Goal: Task Accomplishment & Management: Complete application form

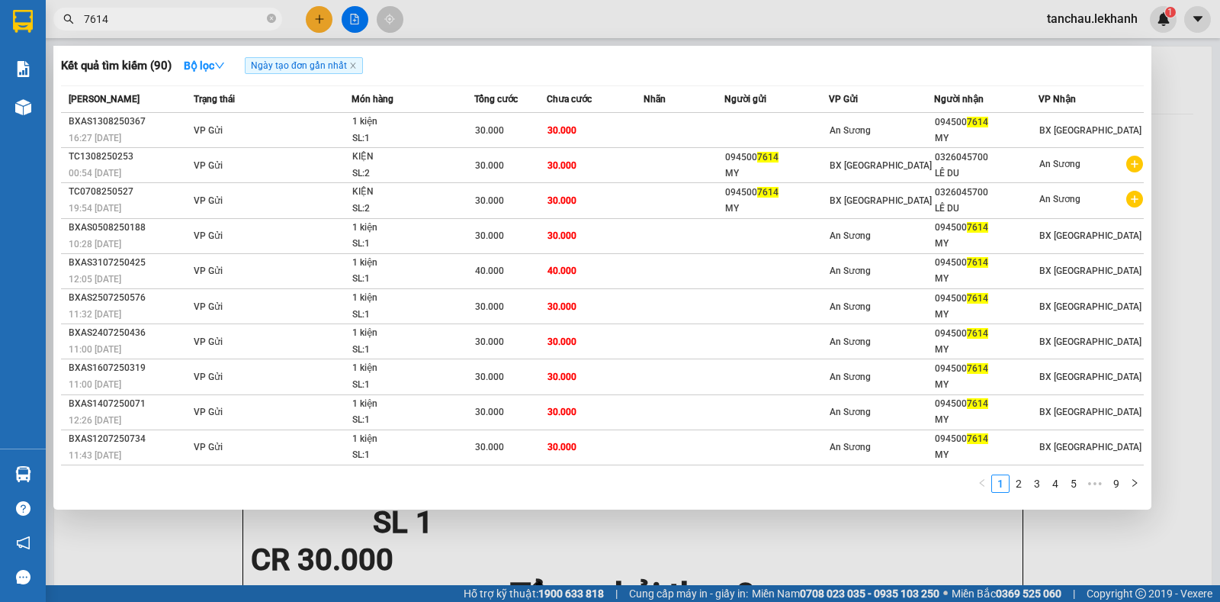
click at [321, 15] on div at bounding box center [610, 301] width 1220 height 602
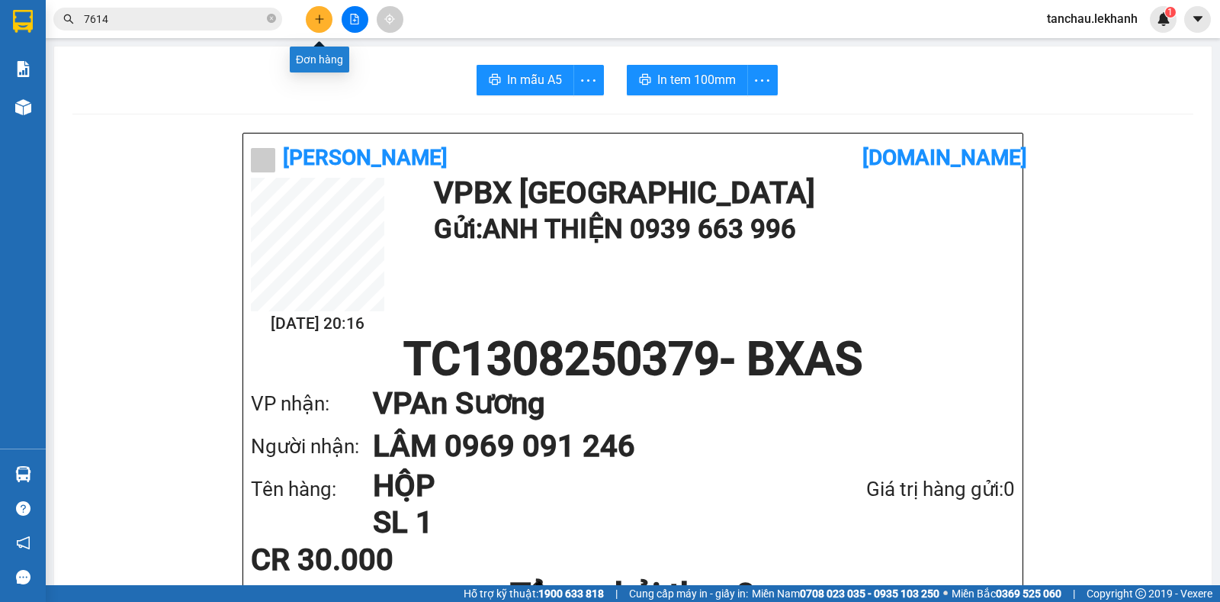
click at [321, 15] on icon "plus" at bounding box center [319, 19] width 11 height 11
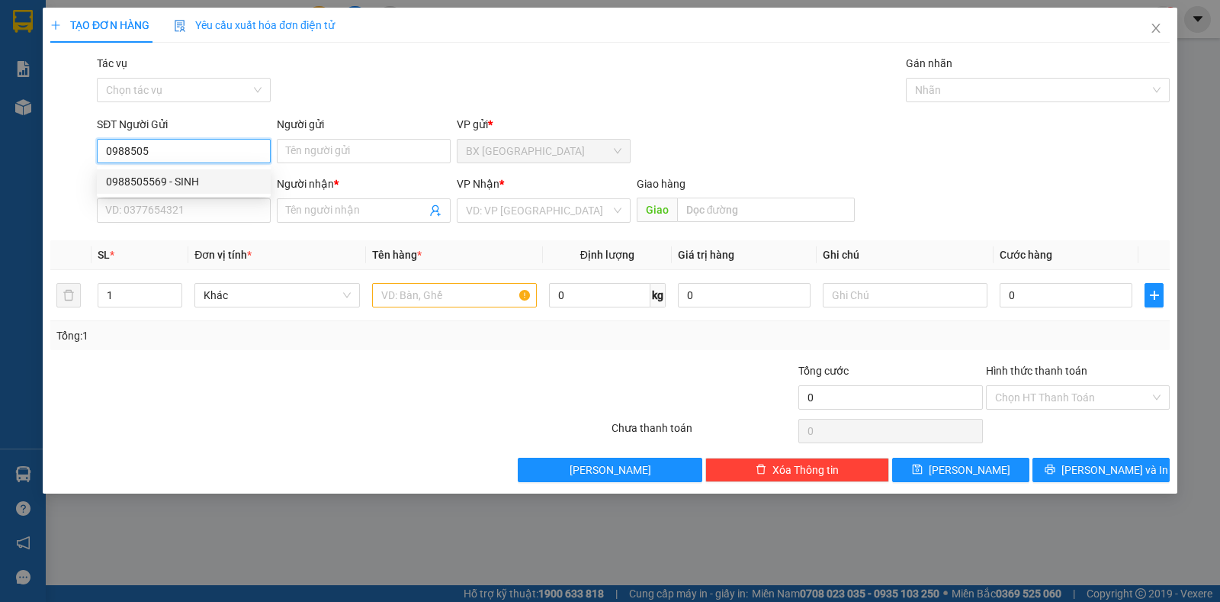
click at [175, 185] on div "0988505569 - SINH" at bounding box center [184, 181] width 156 height 17
type input "0988505569"
type input "SINH"
type input "0902322682"
type input "HƯỜNG"
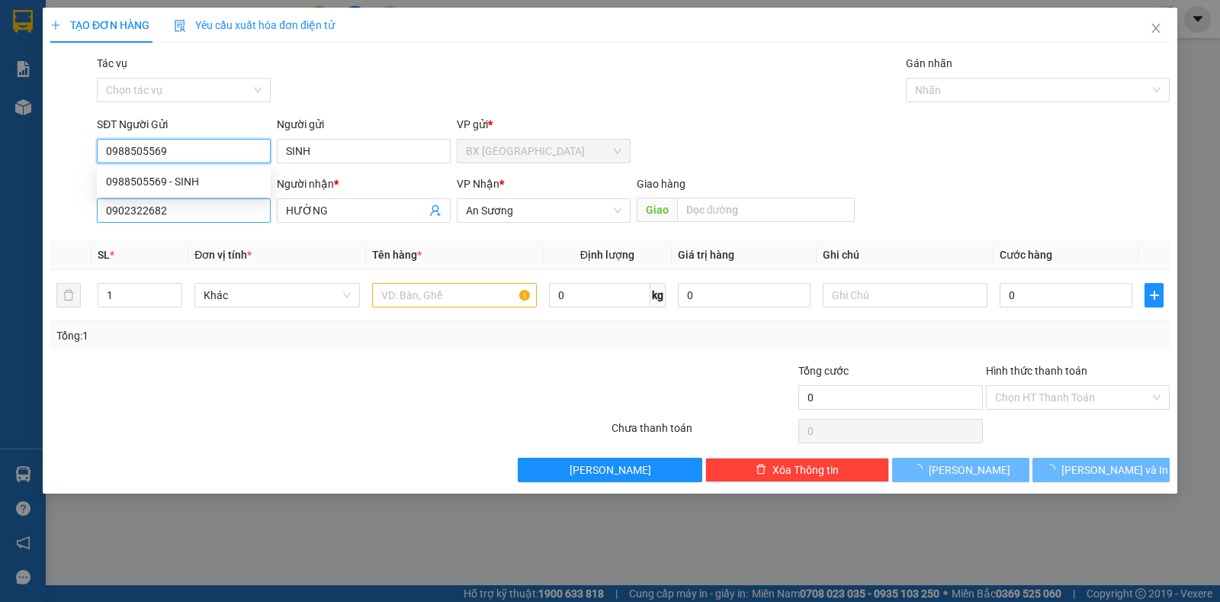
type input "80.000"
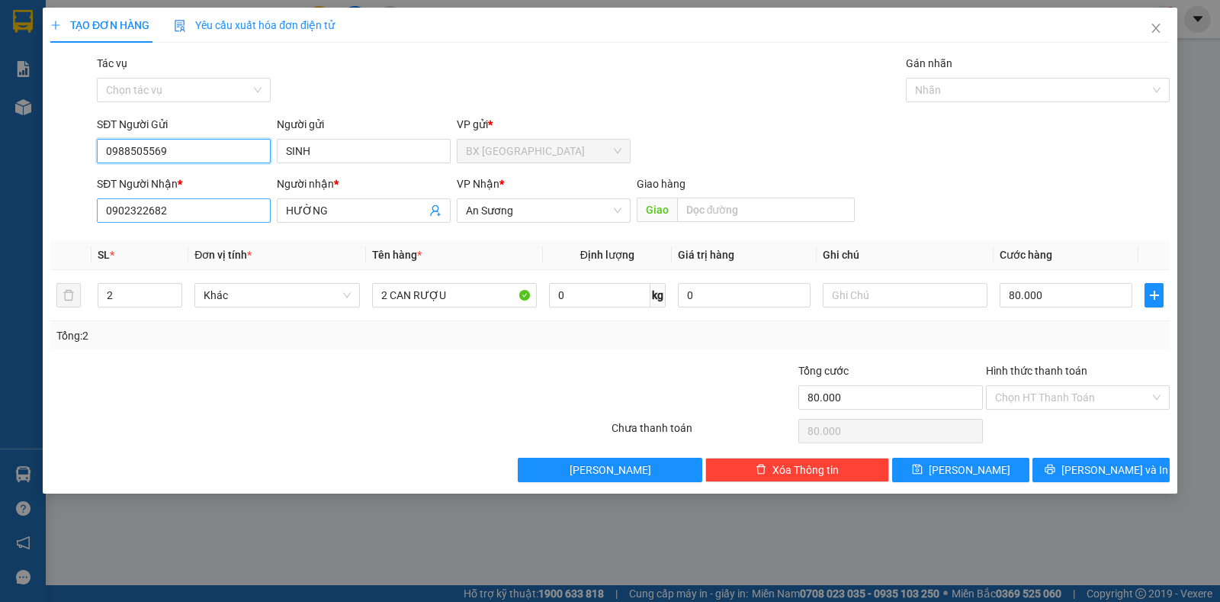
type input "0988505569"
click at [197, 203] on input "0902322682" at bounding box center [184, 210] width 174 height 24
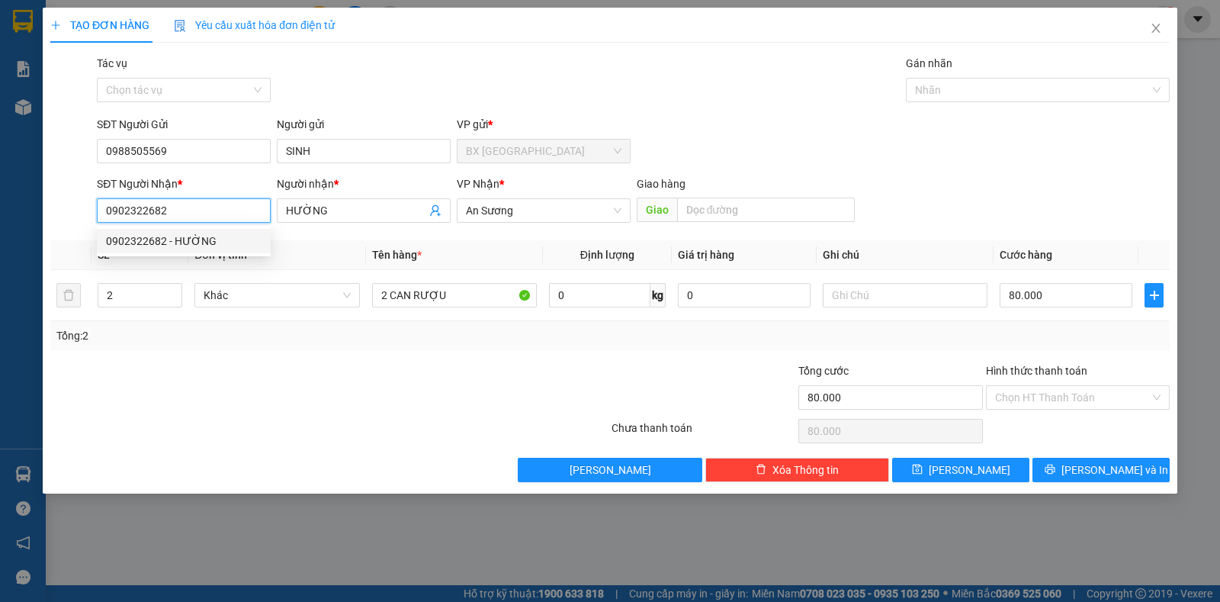
drag, startPoint x: 191, startPoint y: 205, endPoint x: 110, endPoint y: 205, distance: 80.8
click at [110, 205] on input "0902322682" at bounding box center [184, 210] width 174 height 24
type input "0"
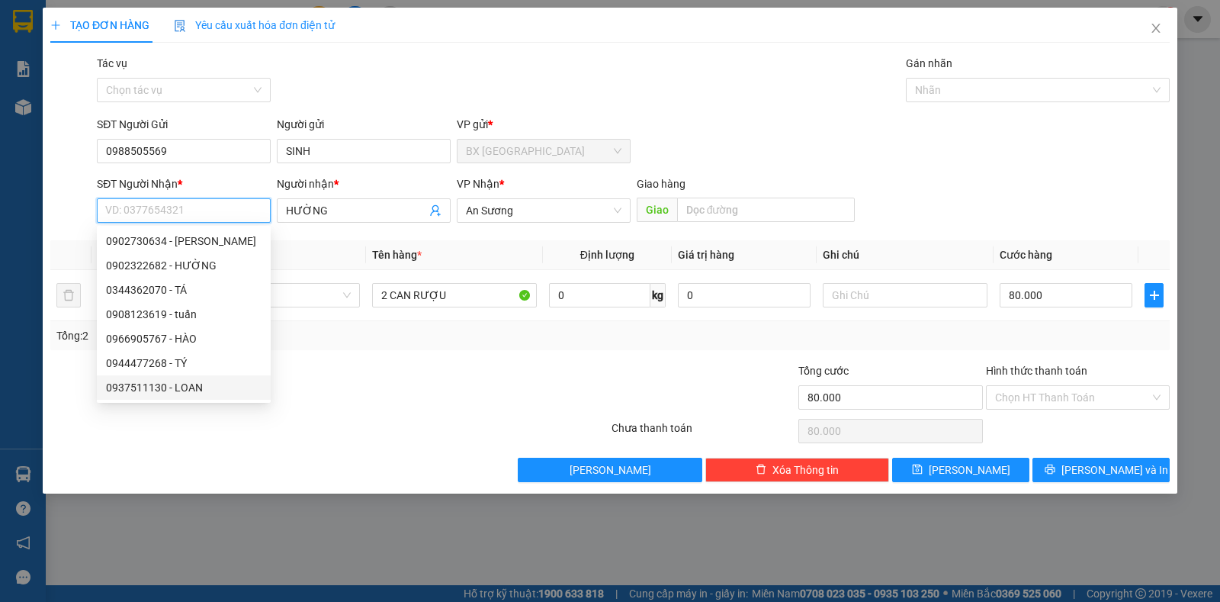
click at [157, 379] on div "0937511130 - LOAN" at bounding box center [184, 387] width 156 height 17
type input "0937511130"
type input "LOAN"
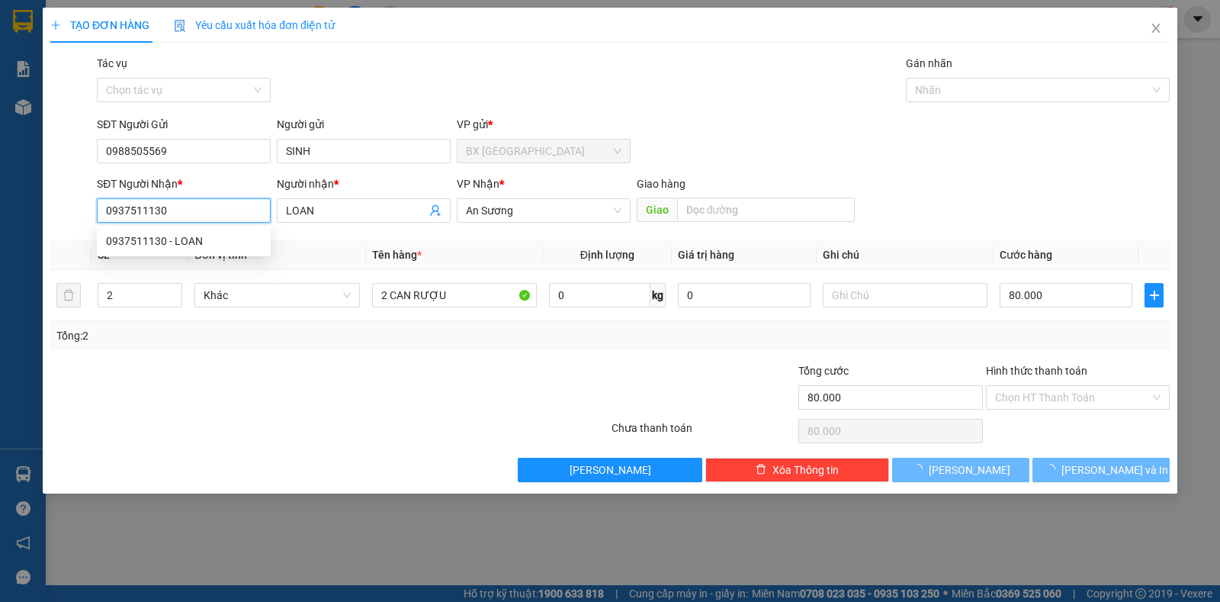
type input "150.000"
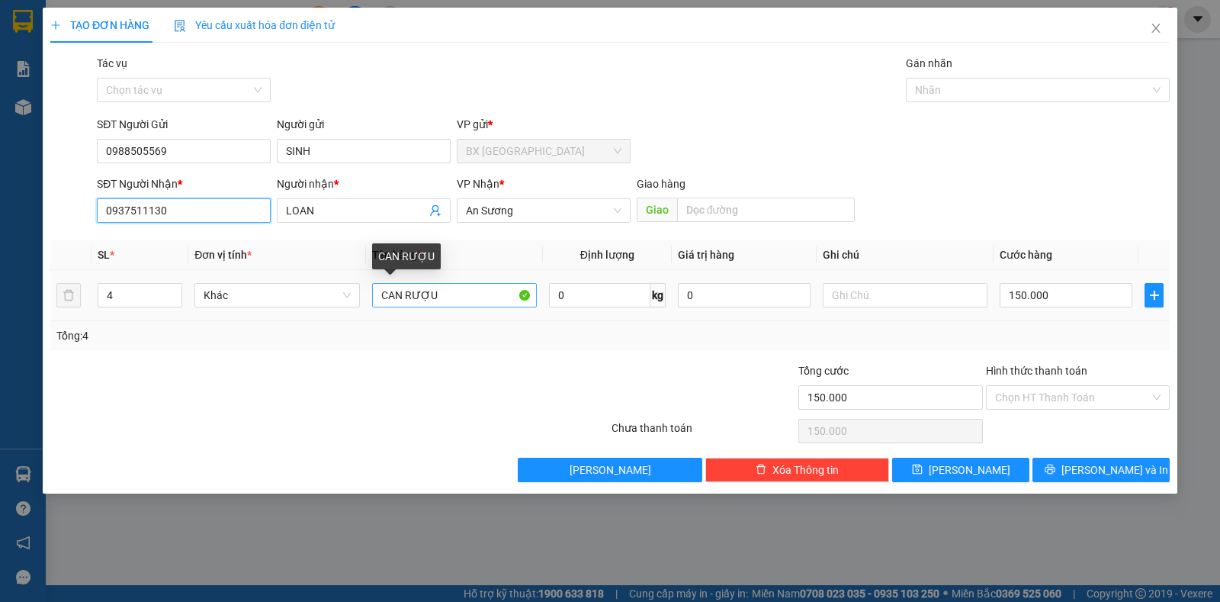
type input "0937511130"
click at [474, 303] on input "CAN RƯỢU" at bounding box center [454, 295] width 165 height 24
type input "5"
click at [172, 289] on icon "up" at bounding box center [174, 291] width 5 height 5
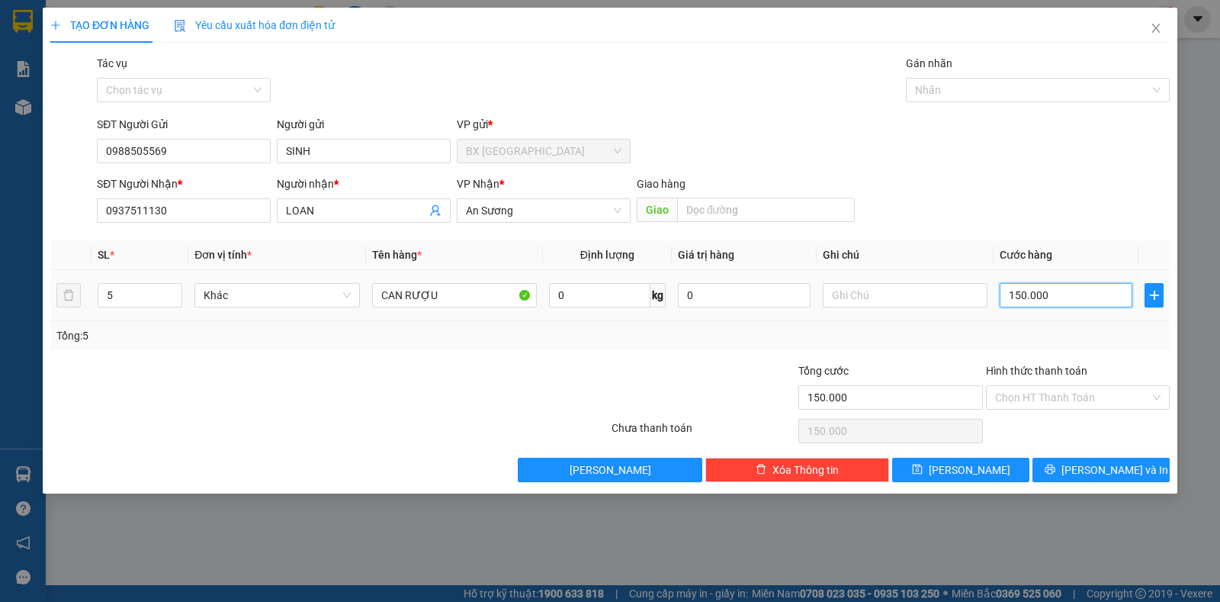
click at [1009, 298] on input "150.000" at bounding box center [1066, 295] width 133 height 24
click at [483, 297] on input "CAN RƯỢU" at bounding box center [454, 295] width 165 height 24
click at [1054, 294] on input "150.000" at bounding box center [1066, 295] width 133 height 24
click at [1058, 403] on input "Hình thức thanh toán" at bounding box center [1072, 397] width 155 height 23
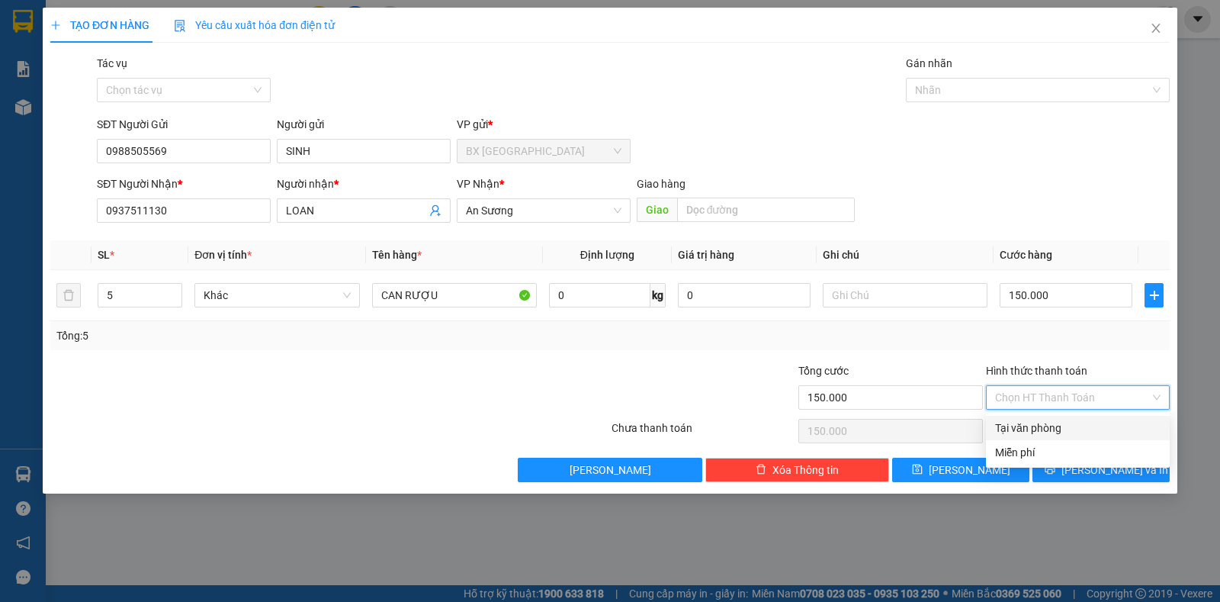
click at [1030, 427] on div "Tại văn phòng" at bounding box center [1077, 427] width 165 height 17
type input "0"
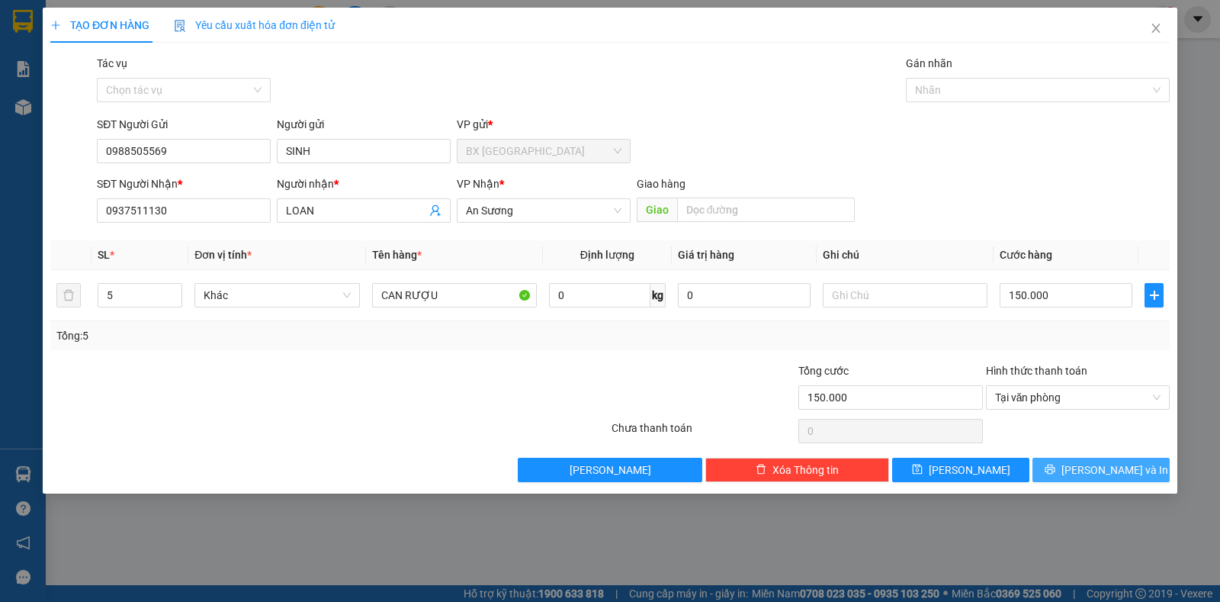
click at [1063, 463] on button "[PERSON_NAME] và In" at bounding box center [1100, 469] width 137 height 24
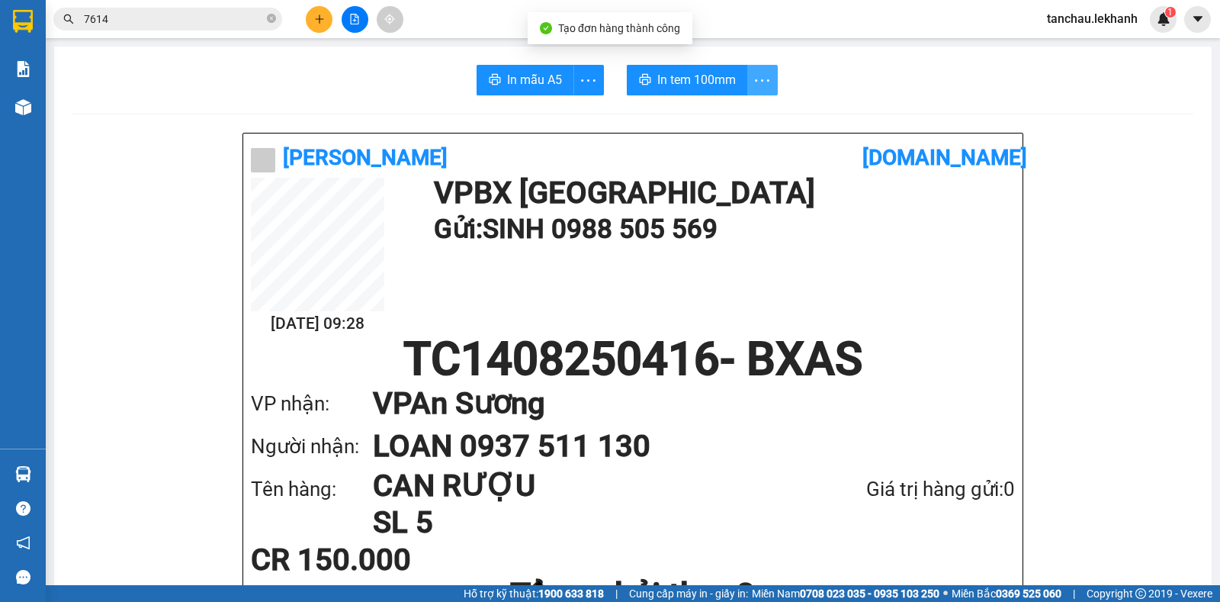
click at [760, 82] on icon "more" at bounding box center [762, 80] width 19 height 19
click at [708, 111] on div "In tem 100mm theo số lượng (5)" at bounding box center [685, 113] width 152 height 17
